Goal: Task Accomplishment & Management: Use online tool/utility

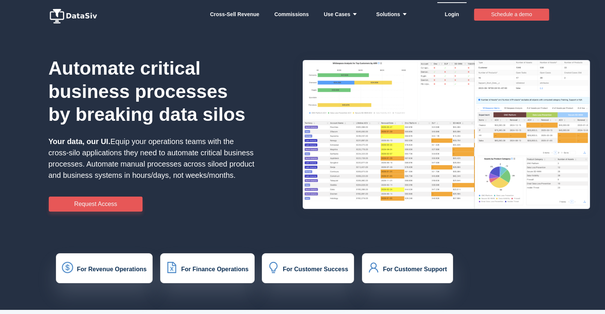
click at [449, 15] on link "Login" at bounding box center [452, 14] width 14 height 23
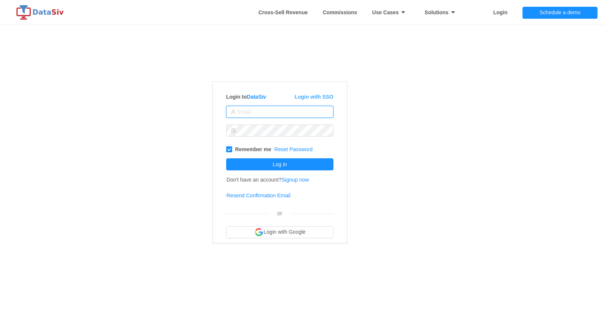
type input "smorris@mynextsystem.com"
click at [278, 160] on button "Log in" at bounding box center [279, 164] width 107 height 12
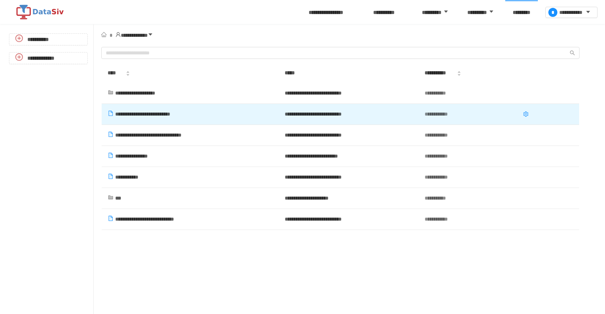
click at [142, 113] on span "**********" at bounding box center [142, 113] width 55 height 5
